Goal: Task Accomplishment & Management: Manage account settings

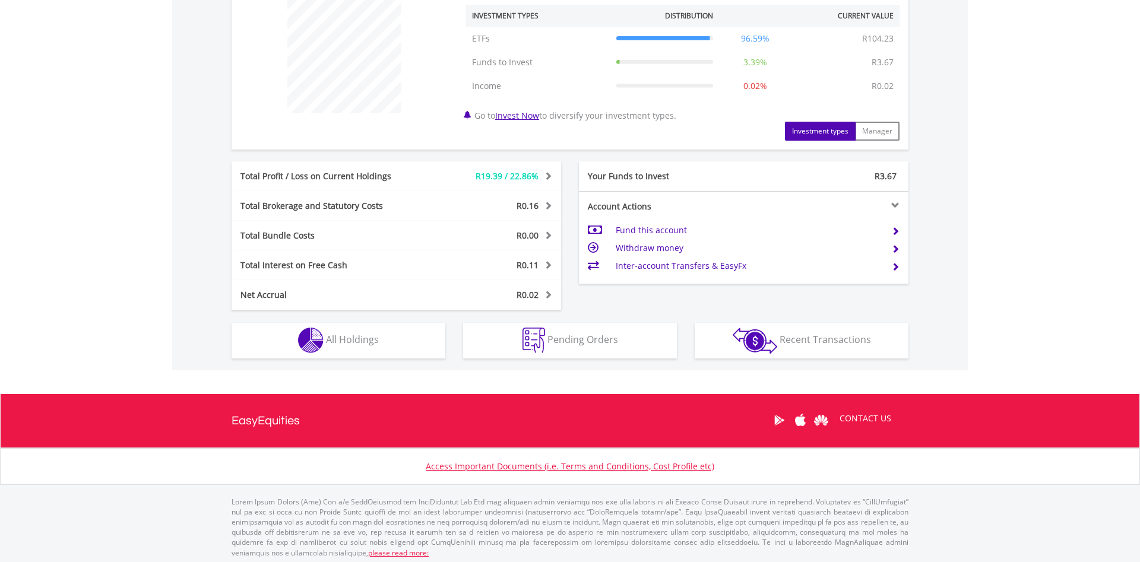
scroll to position [466, 0]
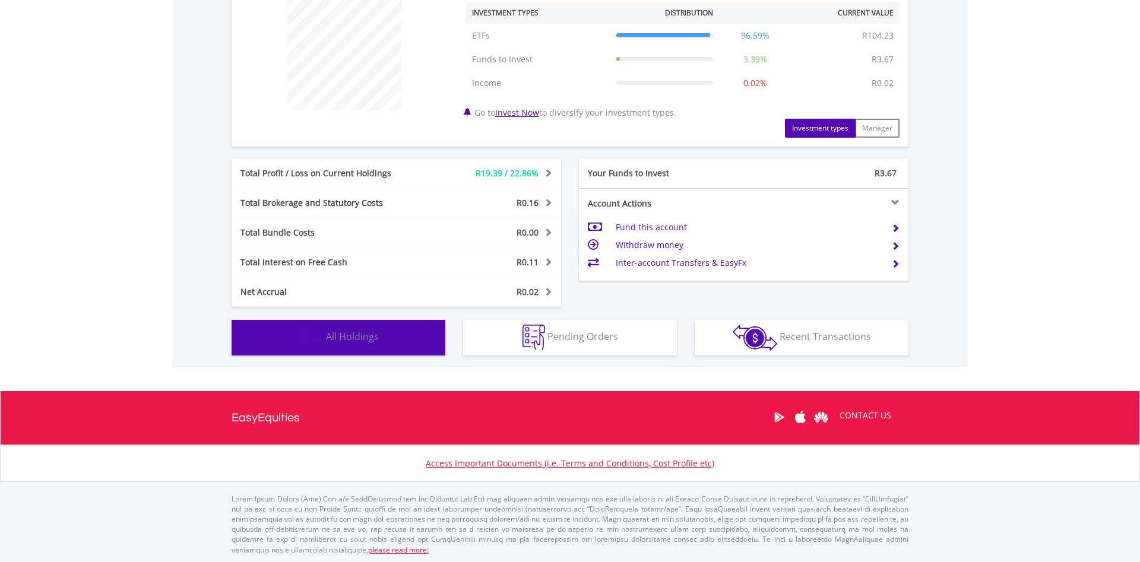
click at [393, 341] on button "Holdings All Holdings" at bounding box center [339, 338] width 214 height 36
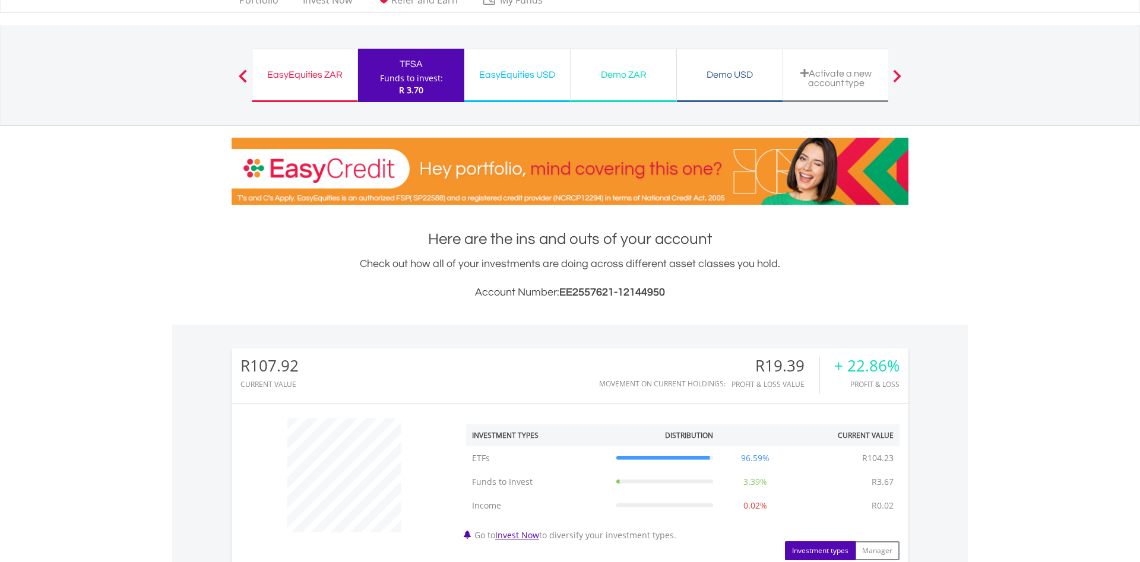
scroll to position [0, 0]
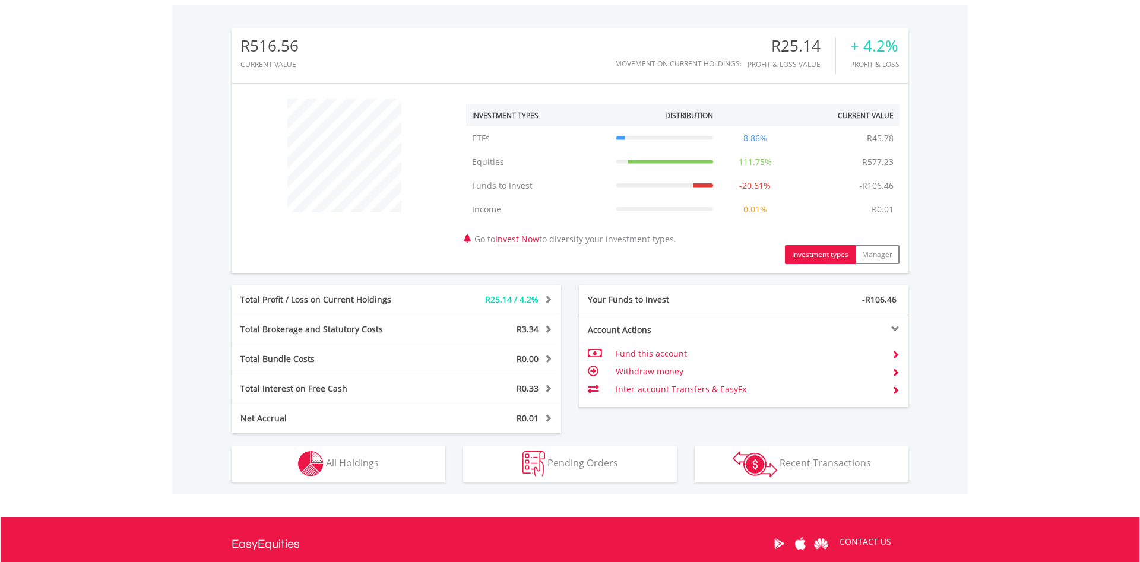
scroll to position [363, 0]
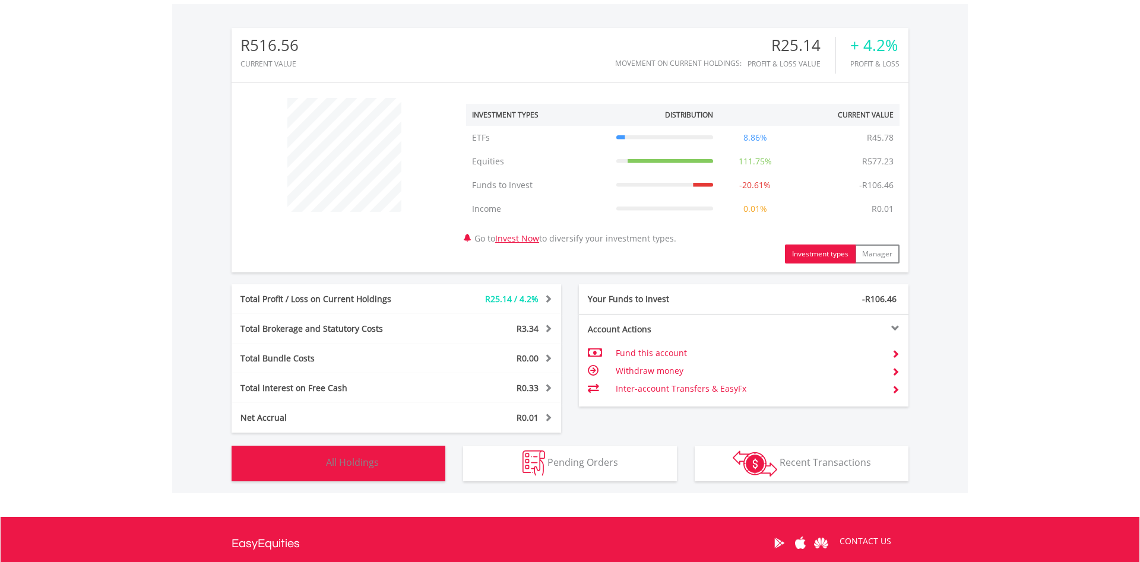
click at [359, 463] on span "All Holdings" at bounding box center [352, 462] width 53 height 13
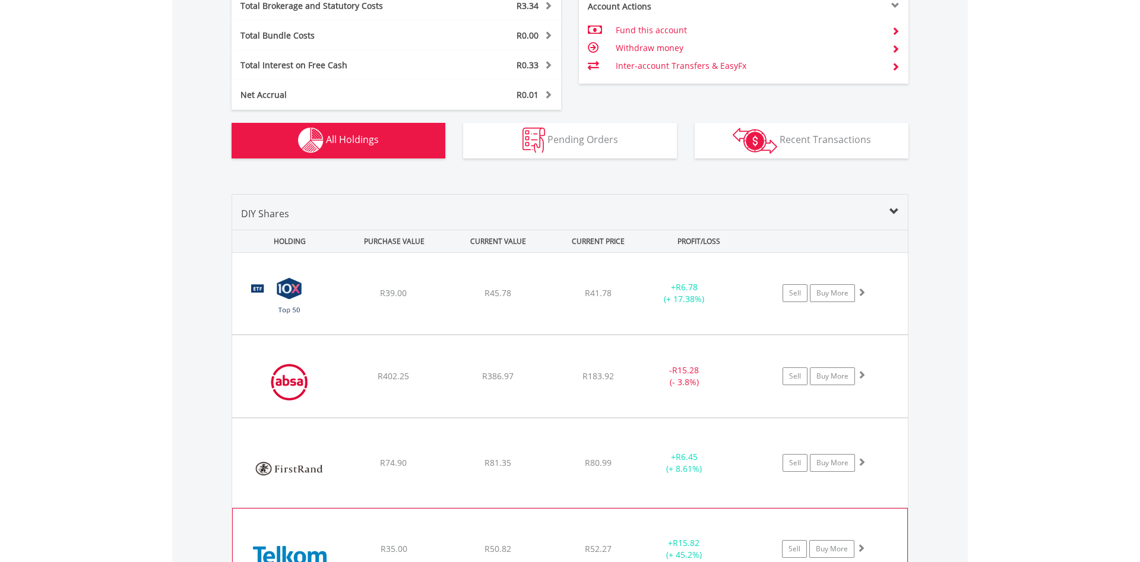
scroll to position [698, 0]
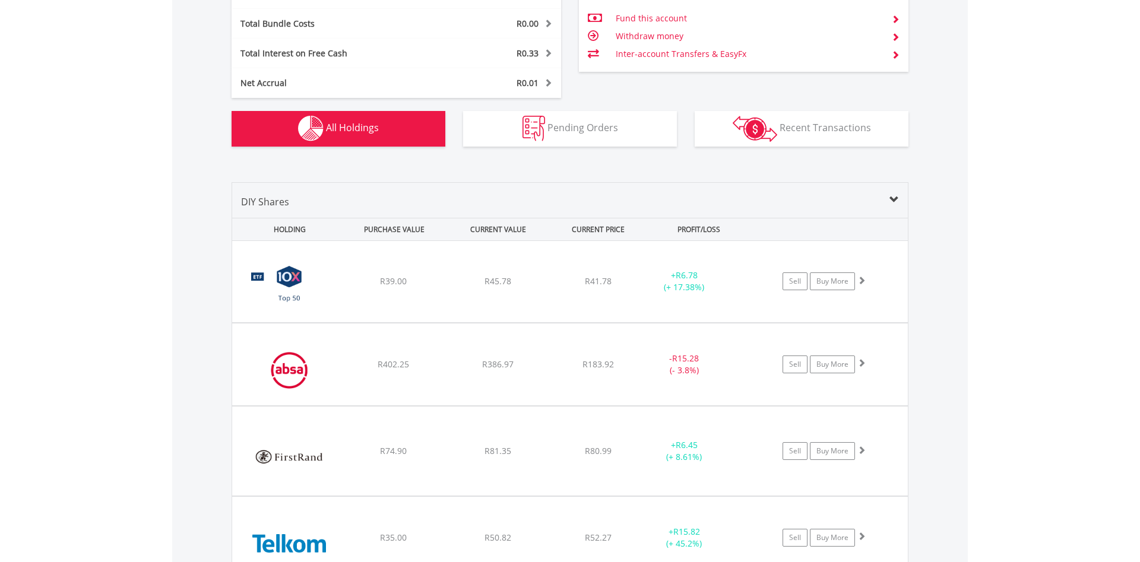
click at [645, 32] on td "Withdraw money" at bounding box center [749, 36] width 267 height 18
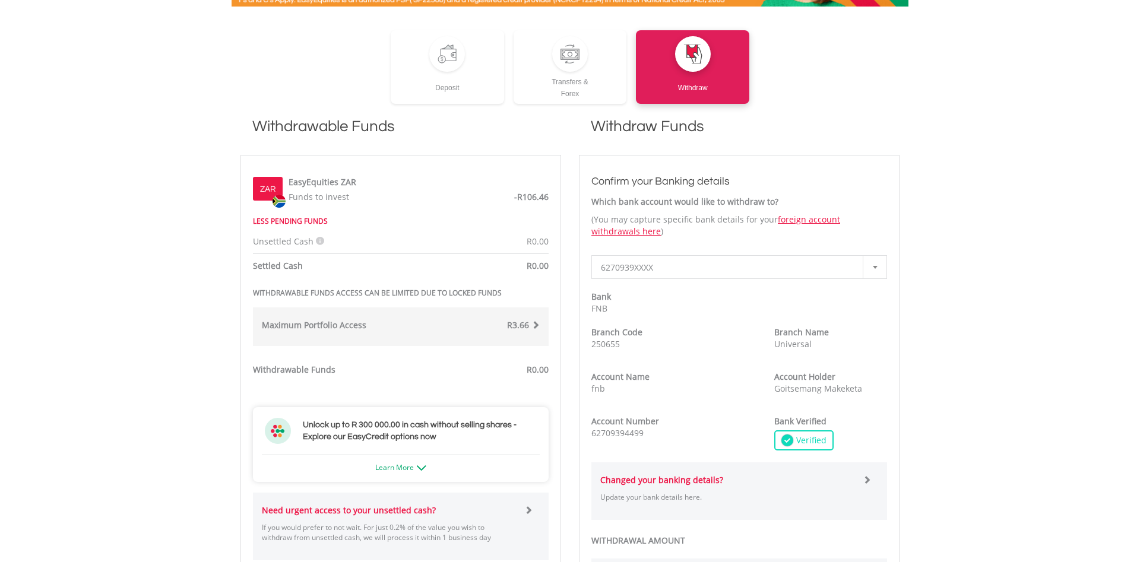
scroll to position [242, 0]
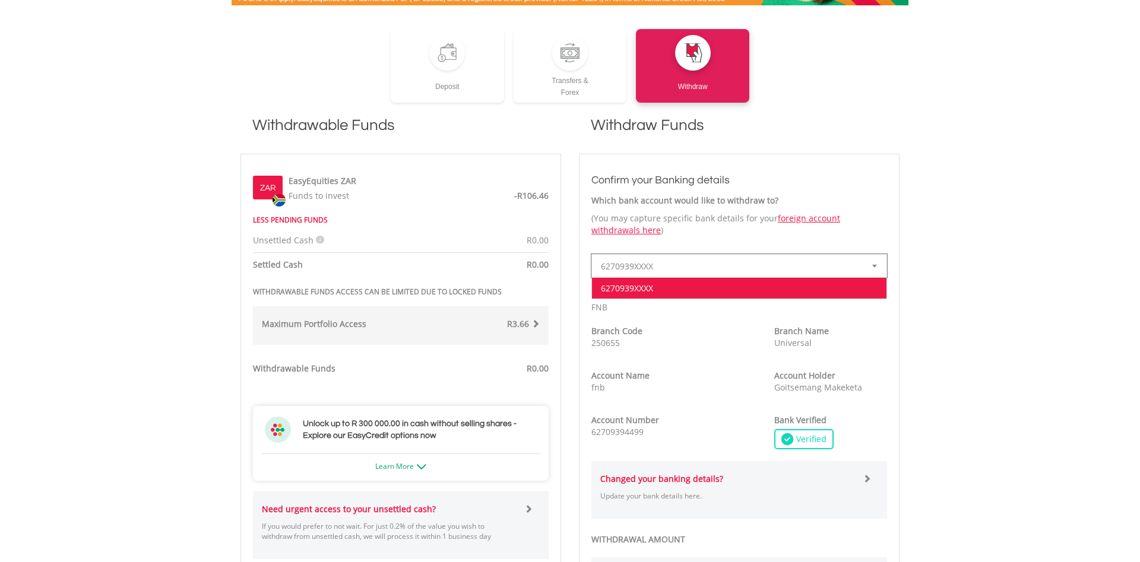
click at [667, 264] on span "6270939XXXX" at bounding box center [730, 267] width 259 height 24
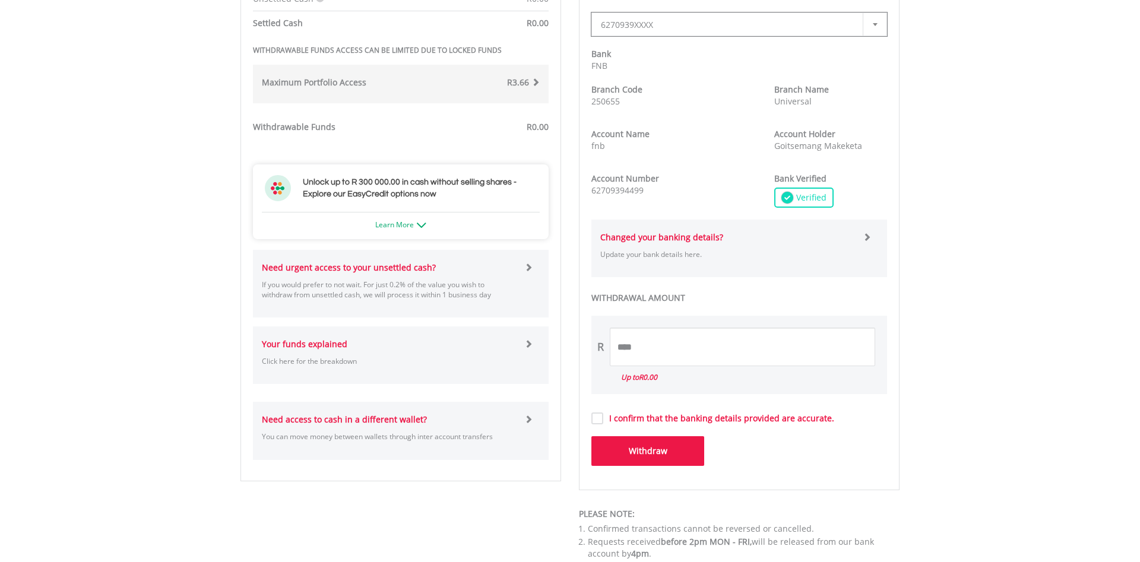
scroll to position [485, 0]
click at [532, 338] on div at bounding box center [536, 344] width 25 height 12
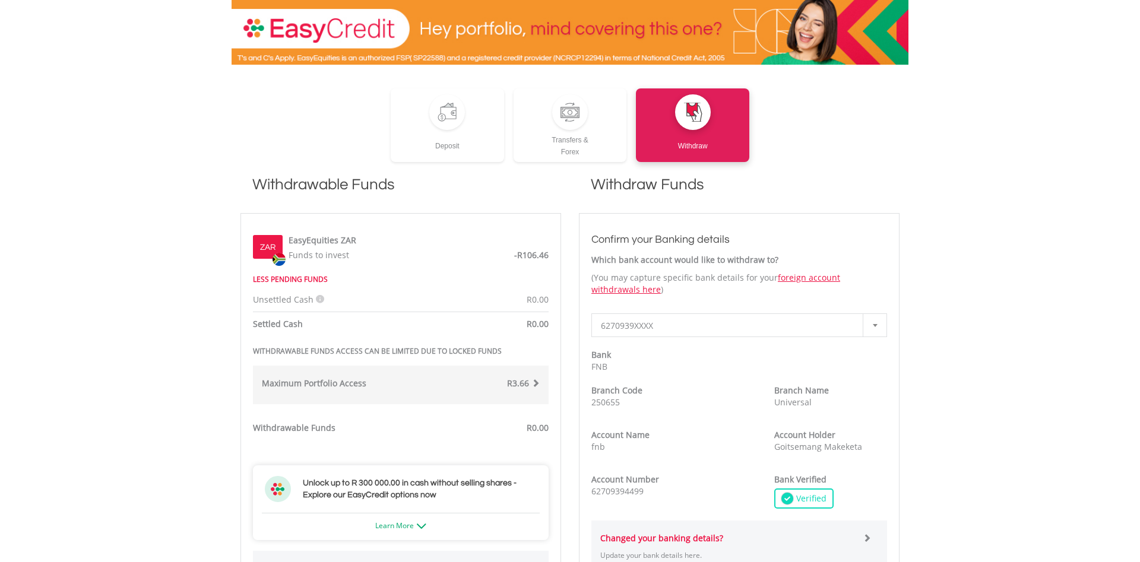
scroll to position [182, 0]
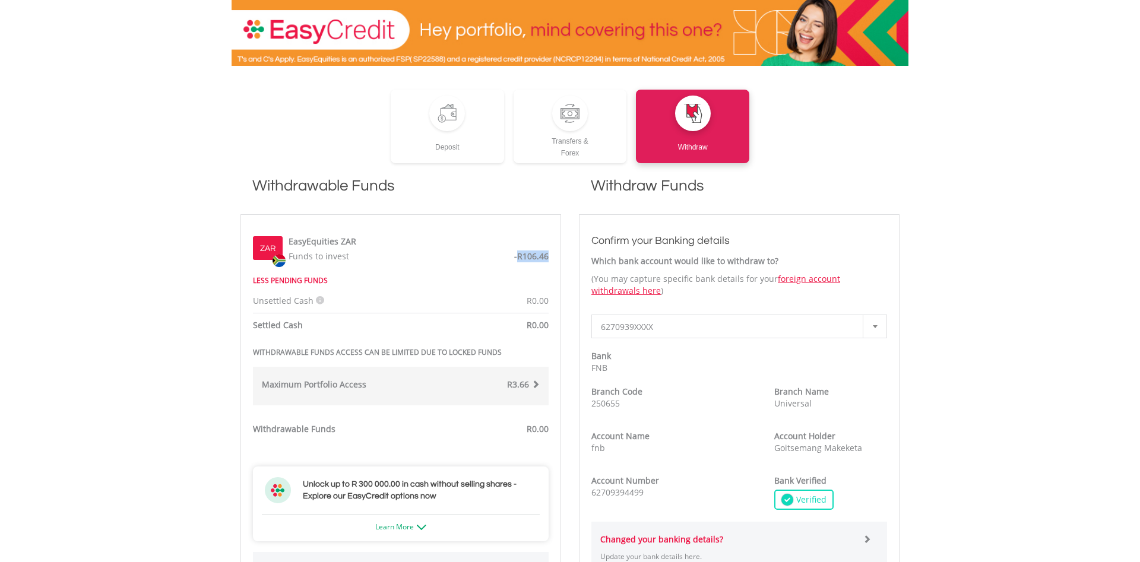
drag, startPoint x: 516, startPoint y: 249, endPoint x: 549, endPoint y: 252, distance: 32.8
click at [549, 252] on div "ZAR EasyEquities ZAR Funds to invest -R106.46" at bounding box center [401, 248] width 314 height 30
click at [526, 386] on span "R3.66" at bounding box center [518, 384] width 22 height 11
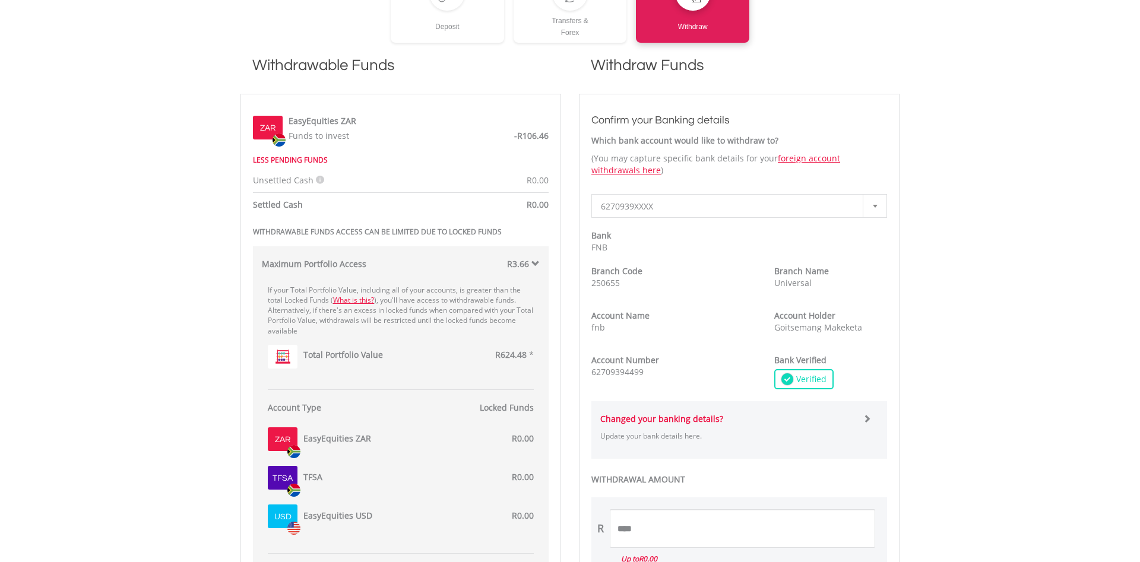
scroll to position [303, 0]
drag, startPoint x: 537, startPoint y: 350, endPoint x: 513, endPoint y: 350, distance: 24.4
click at [512, 350] on div "Maximum Portfolio Access R3.66 If your Total Portfolio Value, including all of …" at bounding box center [401, 462] width 296 height 433
click at [502, 355] on span "R624.48" at bounding box center [510, 354] width 31 height 11
drag, startPoint x: 505, startPoint y: 354, endPoint x: 533, endPoint y: 351, distance: 28.1
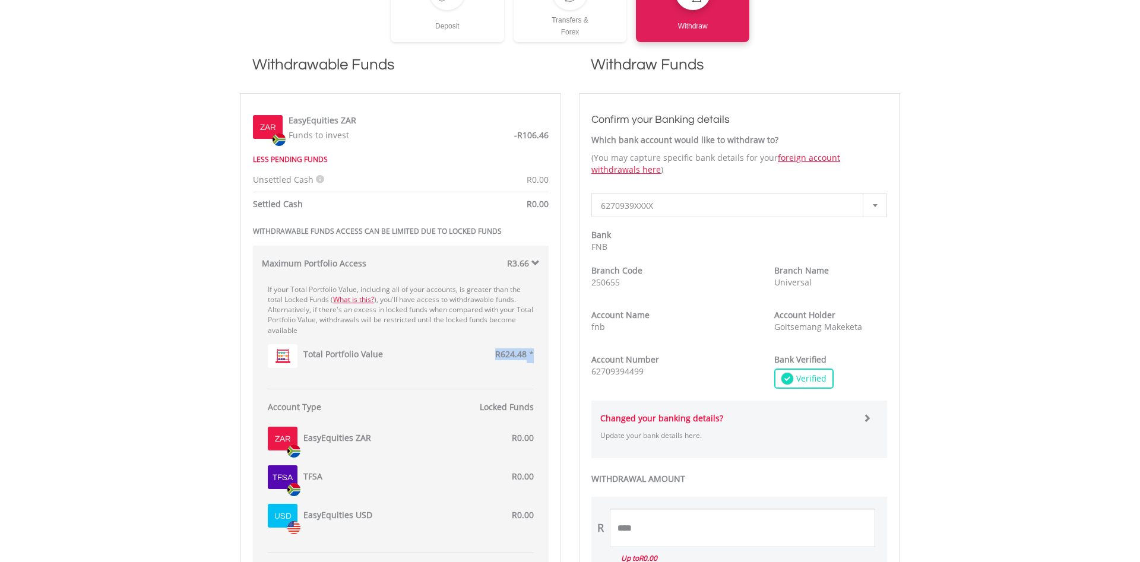
click at [533, 351] on div "Total Portfolio Value R624.48 *" at bounding box center [416, 357] width 236 height 30
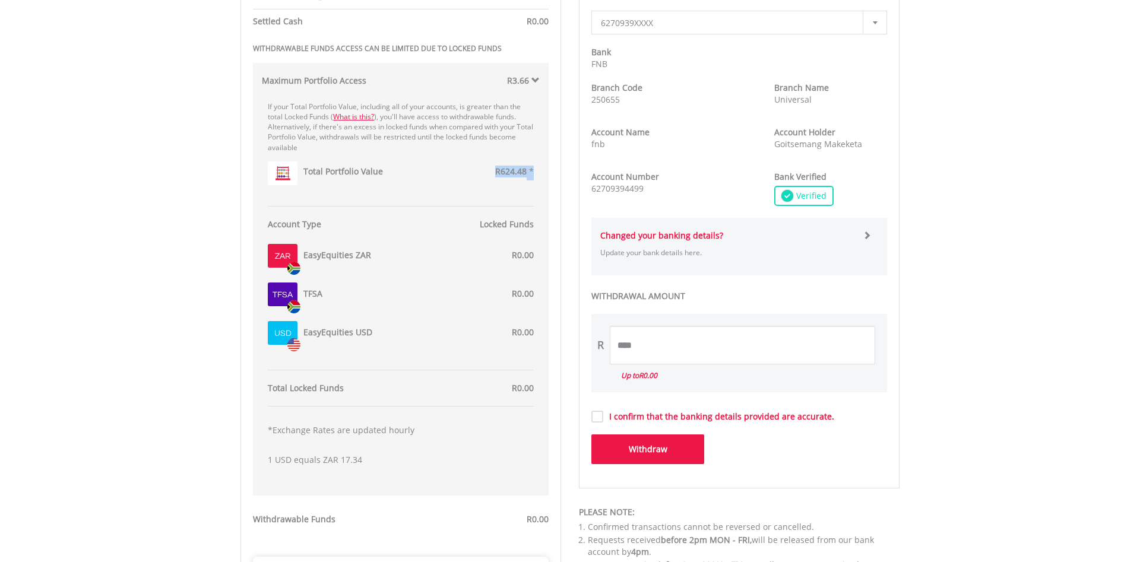
scroll to position [545, 0]
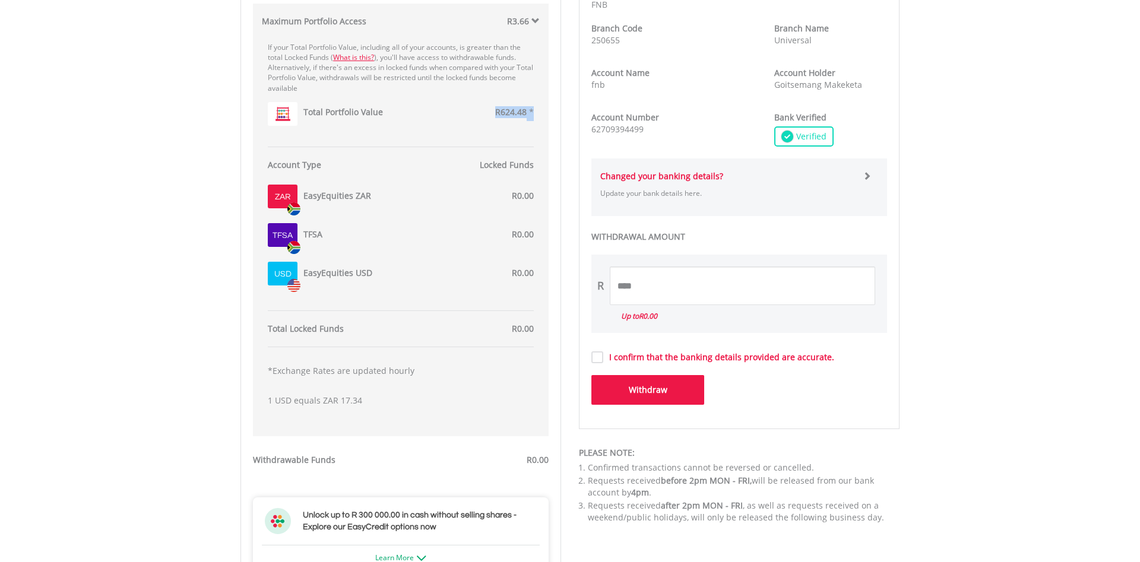
drag, startPoint x: 365, startPoint y: 400, endPoint x: 296, endPoint y: 387, distance: 70.1
click at [329, 396] on div "*Exchange Rates are updated hourly 1 USD equals ZAR 17.34" at bounding box center [401, 391] width 266 height 65
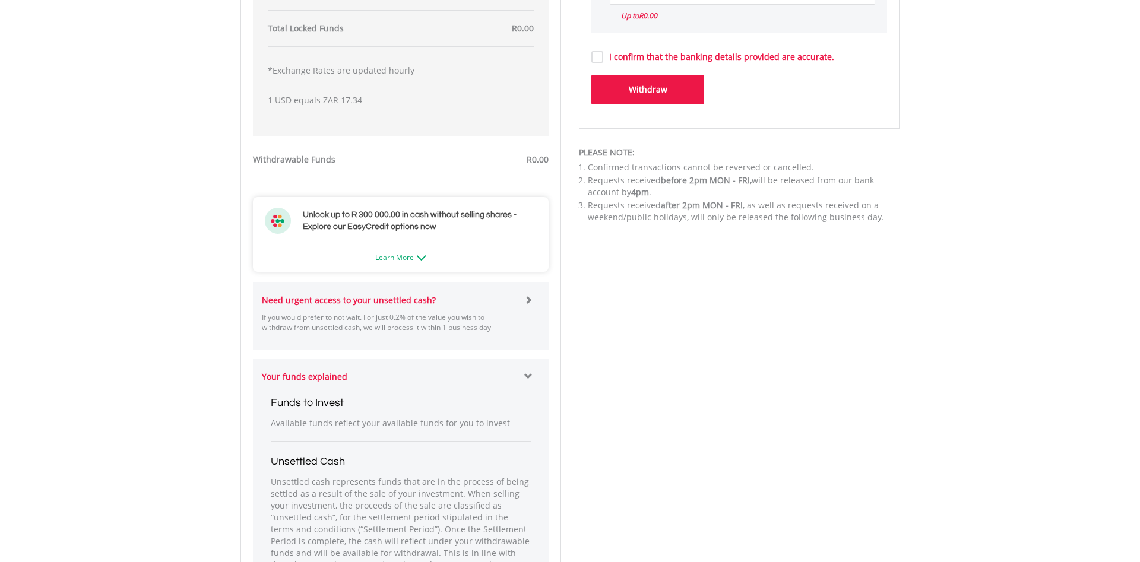
scroll to position [848, 0]
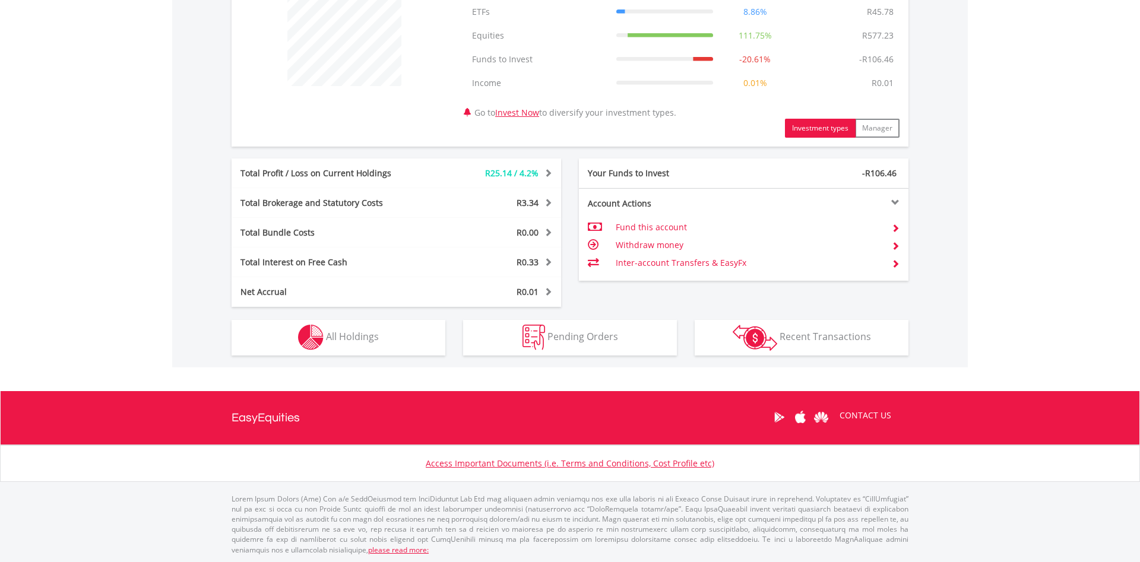
scroll to position [114, 226]
